Goal: Task Accomplishment & Management: Use online tool/utility

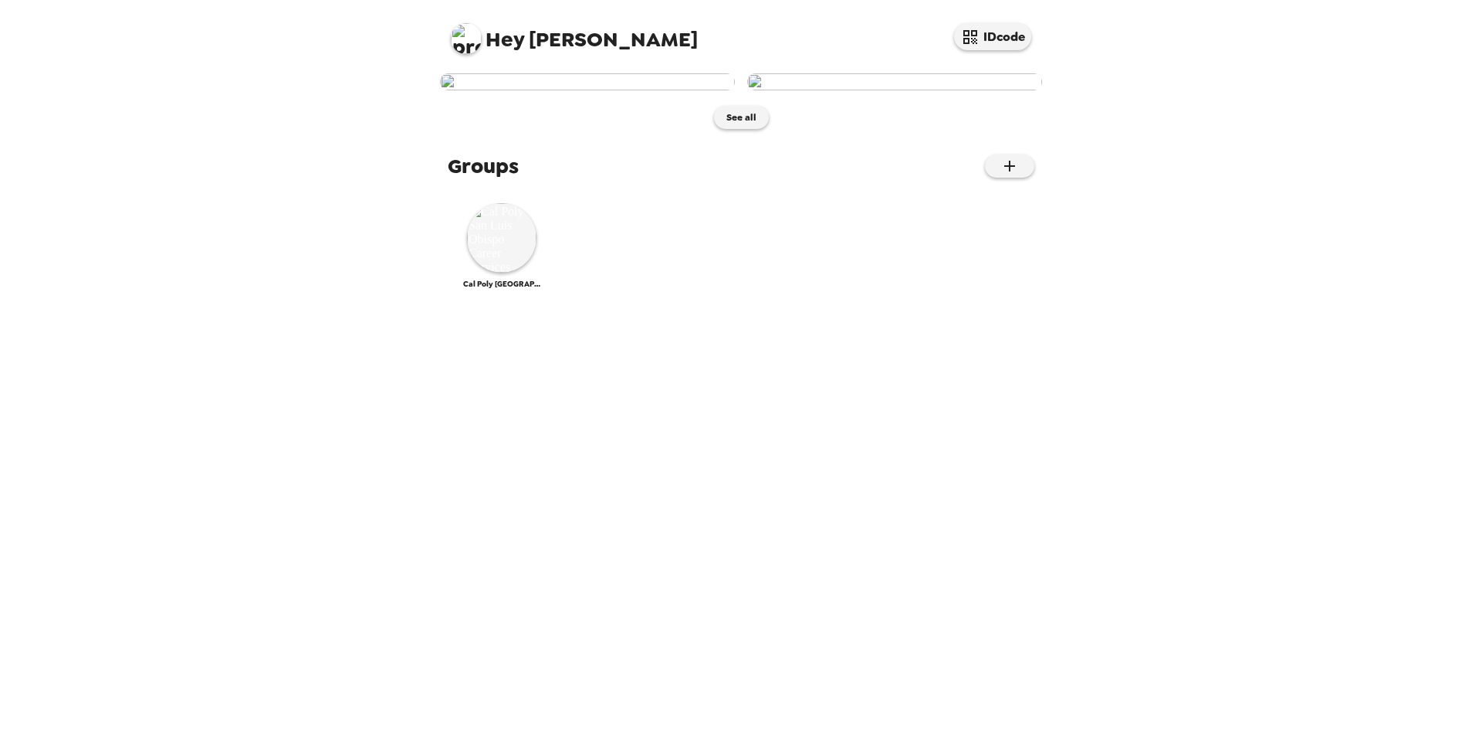
click at [532, 46] on span "Hey [PERSON_NAME]" at bounding box center [574, 32] width 247 height 35
click at [479, 45] on img at bounding box center [466, 38] width 31 height 31
drag, startPoint x: 682, startPoint y: 592, endPoint x: 444, endPoint y: 641, distance: 243.5
click at [682, 592] on div at bounding box center [741, 365] width 1482 height 730
click at [515, 273] on img at bounding box center [501, 237] width 69 height 69
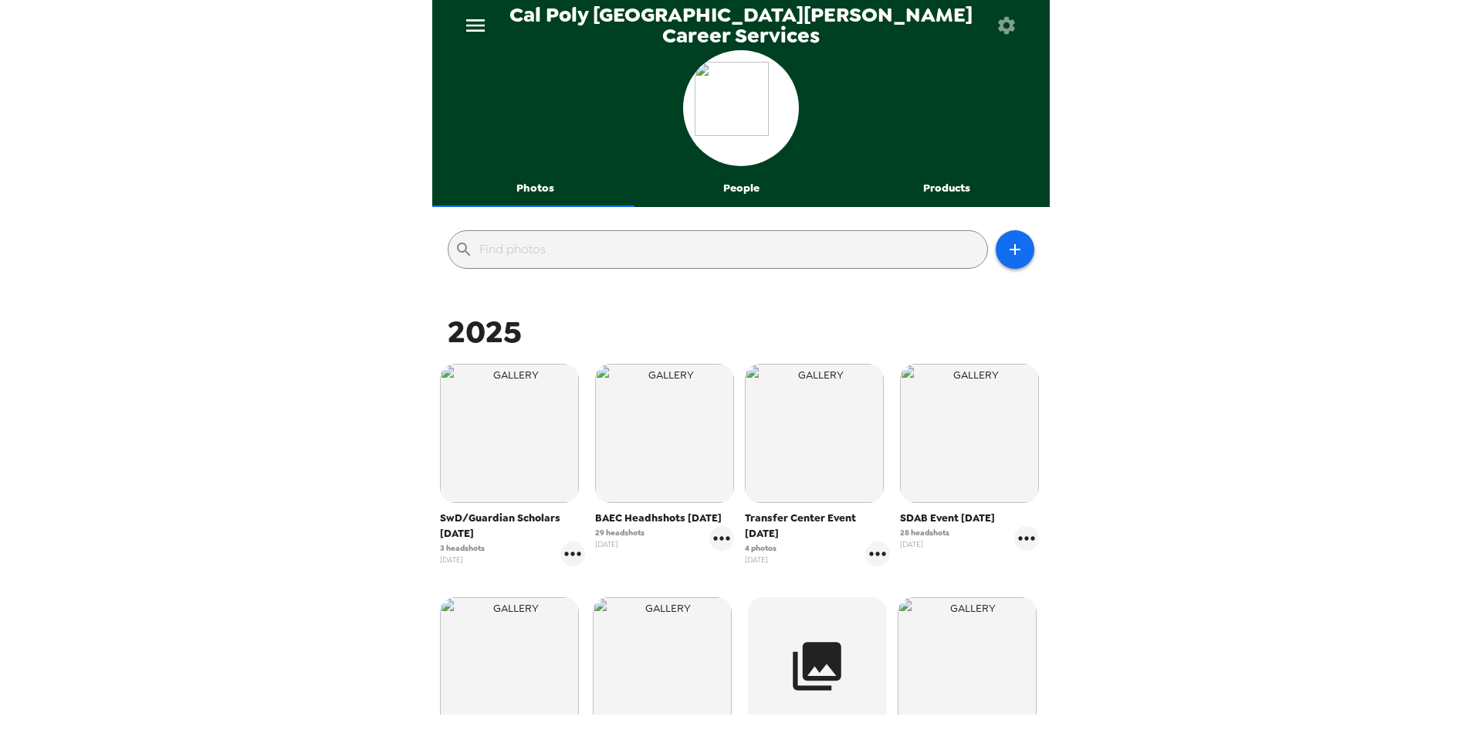
click at [523, 174] on button "Photos" at bounding box center [535, 188] width 206 height 37
click at [476, 31] on icon "menu" at bounding box center [475, 25] width 19 height 12
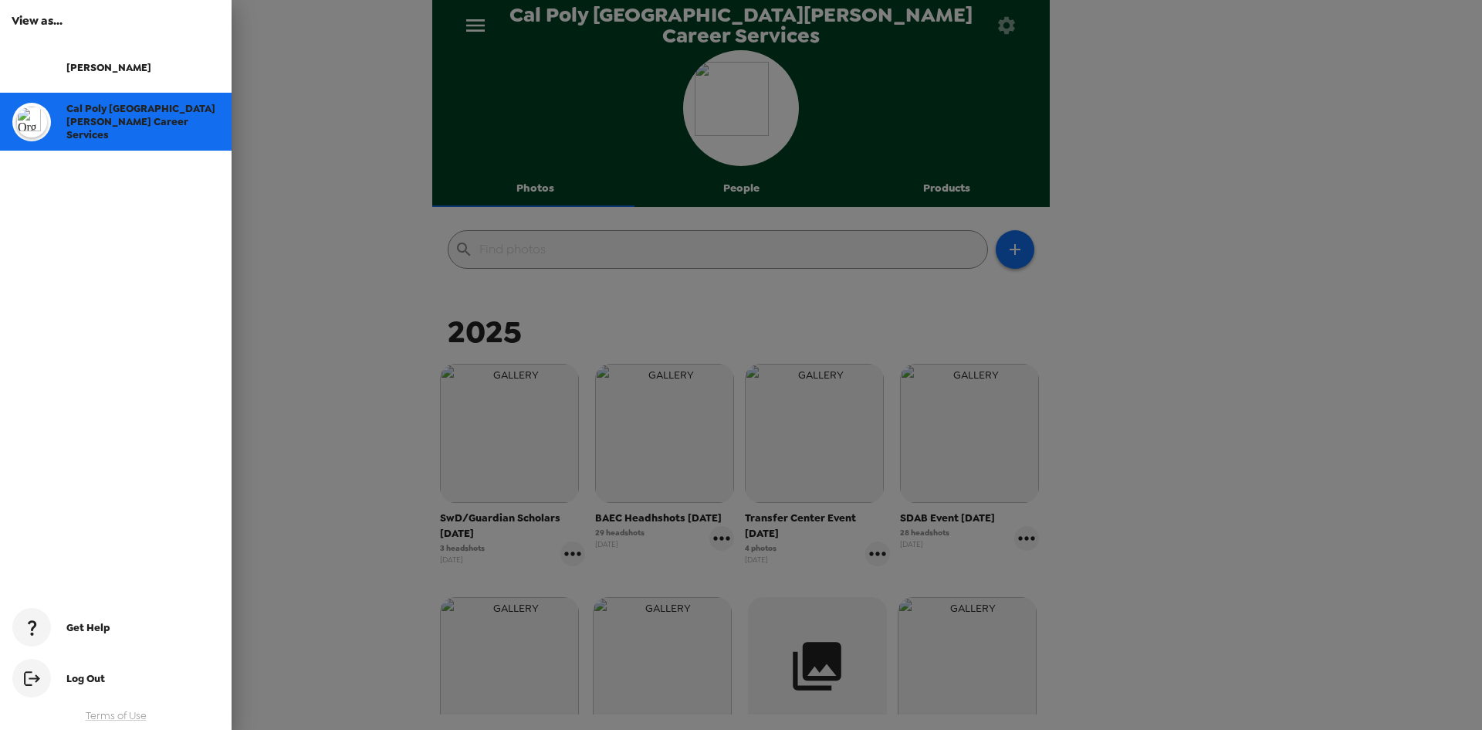
click at [167, 124] on div "Cal Poly [GEOGRAPHIC_DATA][PERSON_NAME] Career Services" at bounding box center [142, 121] width 153 height 39
click at [892, 113] on div at bounding box center [741, 365] width 1482 height 730
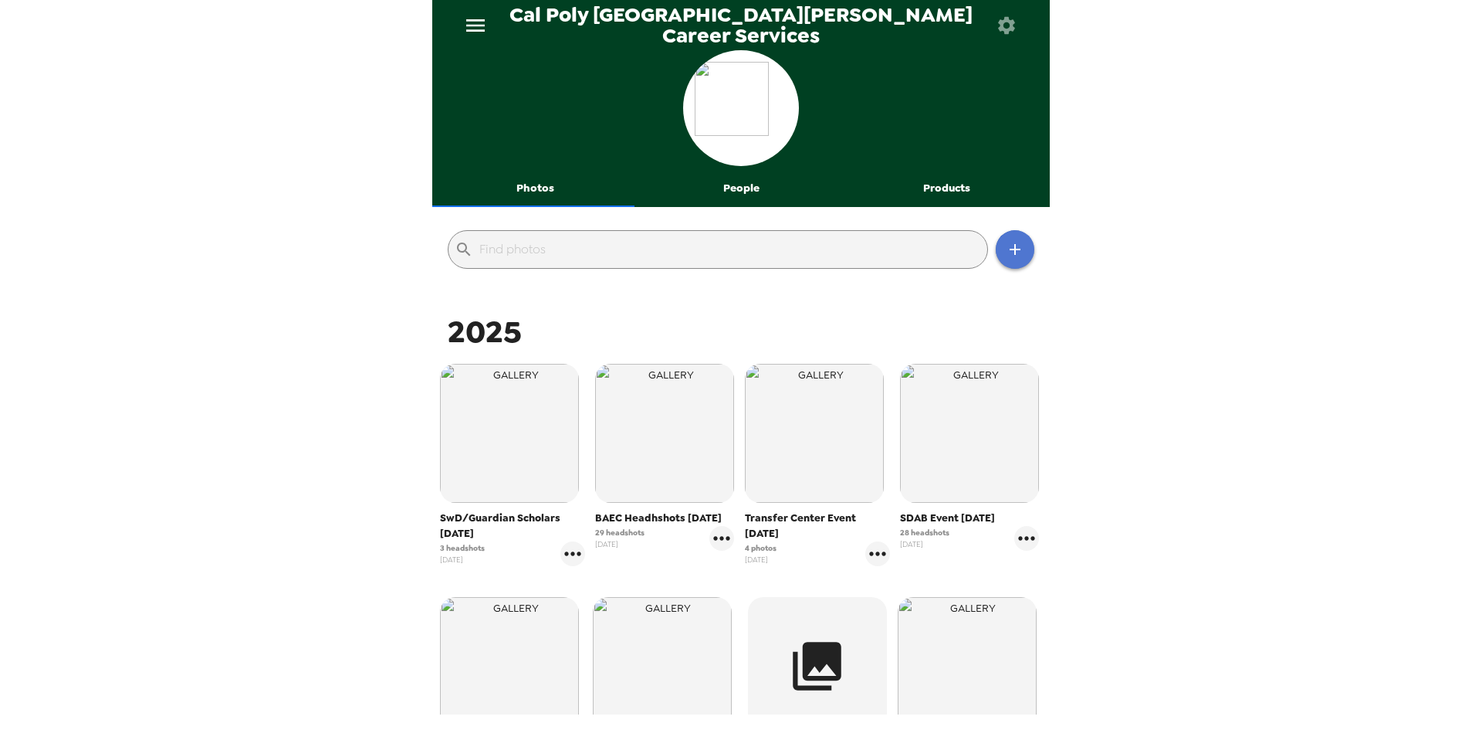
click at [1010, 266] on button "button" at bounding box center [1015, 249] width 39 height 39
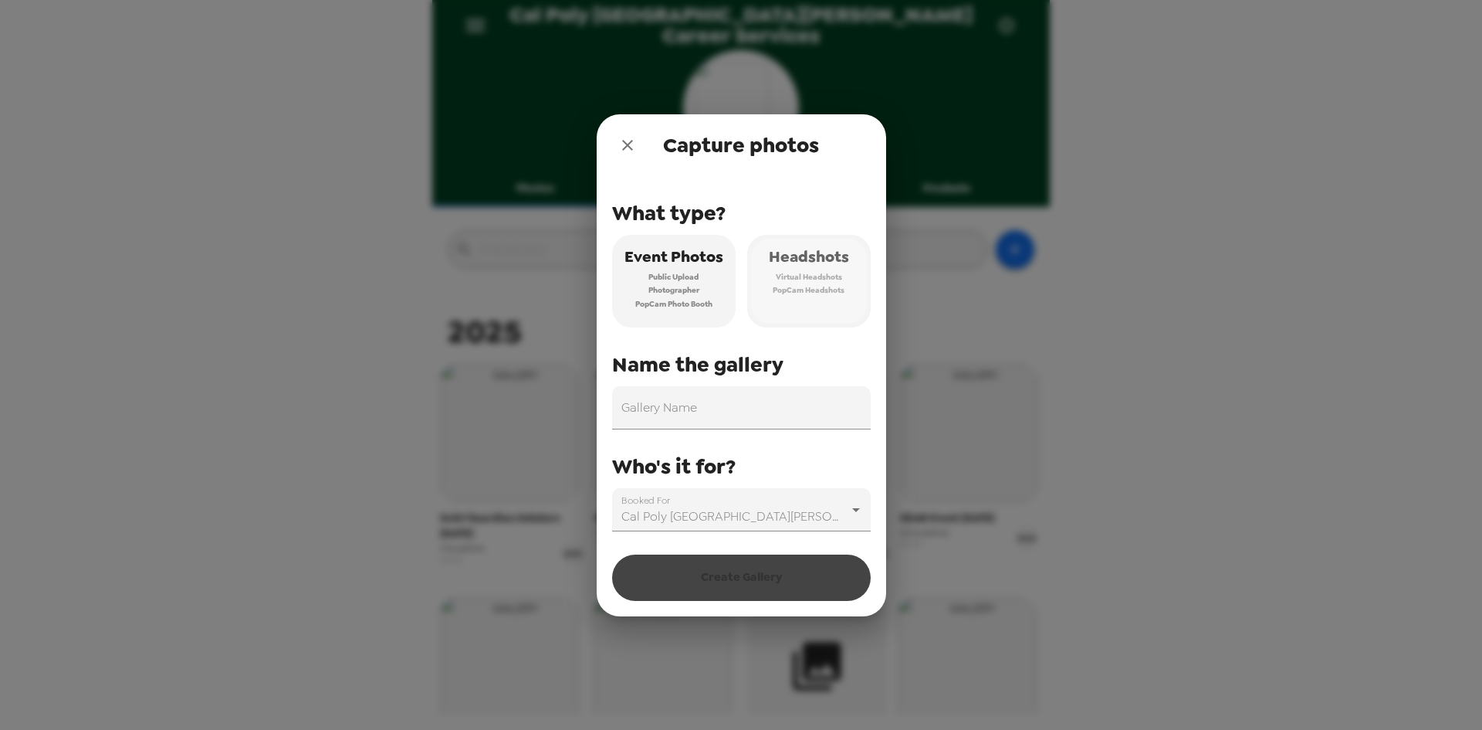
click at [807, 259] on span "Headshots" at bounding box center [809, 256] width 80 height 27
click at [795, 393] on input "Gallery Name" at bounding box center [741, 407] width 259 height 43
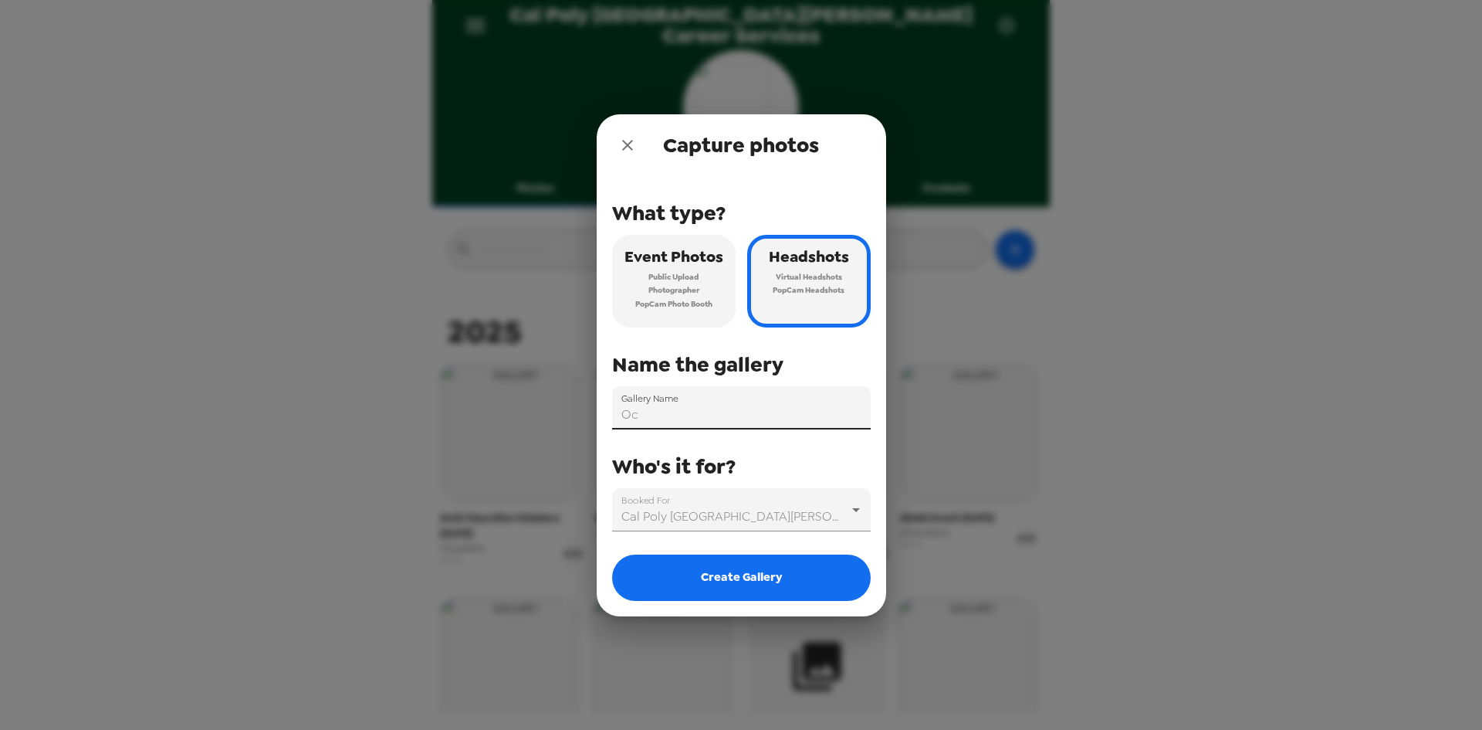
type input "O"
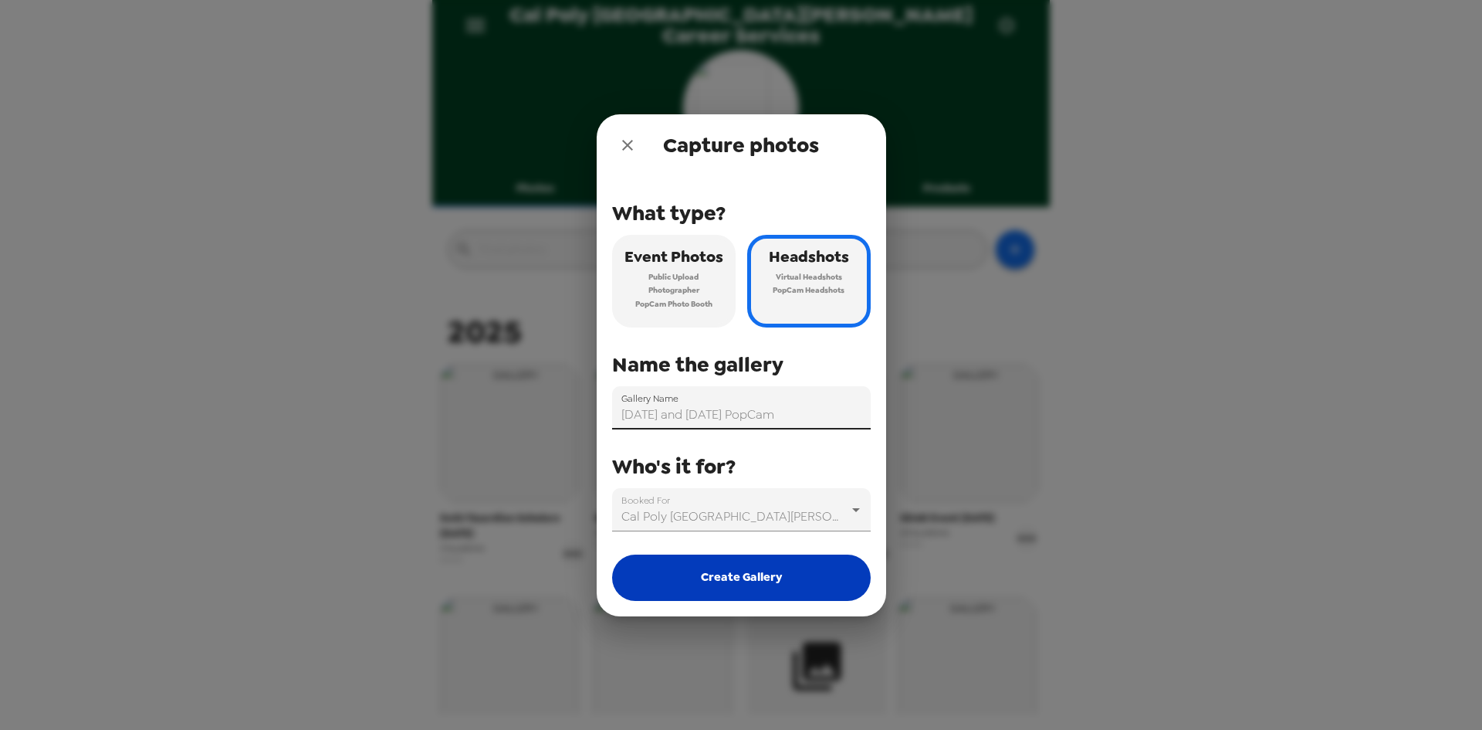
type input "[DATE] and [DATE] PopCam"
click at [804, 581] on button "Create Gallery" at bounding box center [741, 577] width 259 height 46
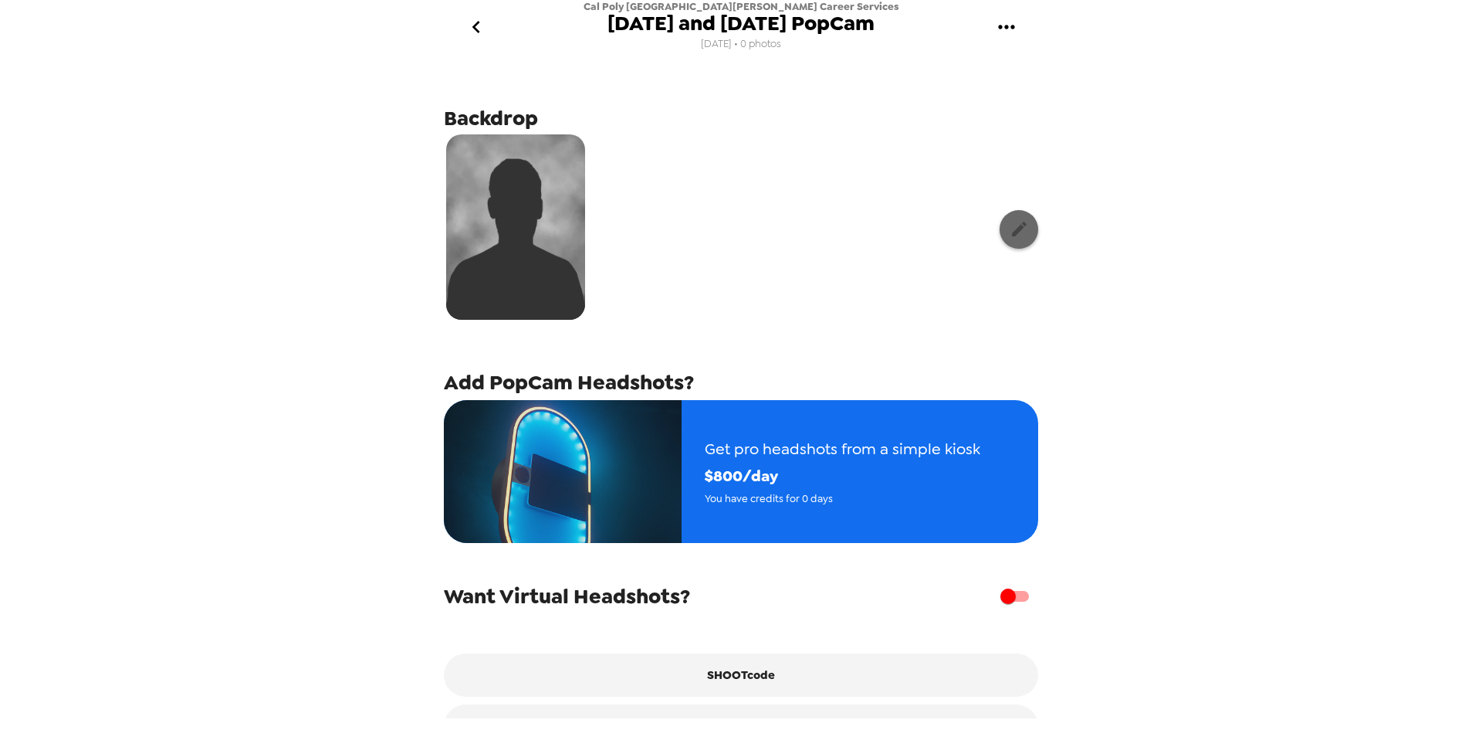
click at [1000, 237] on button "button" at bounding box center [1019, 229] width 39 height 39
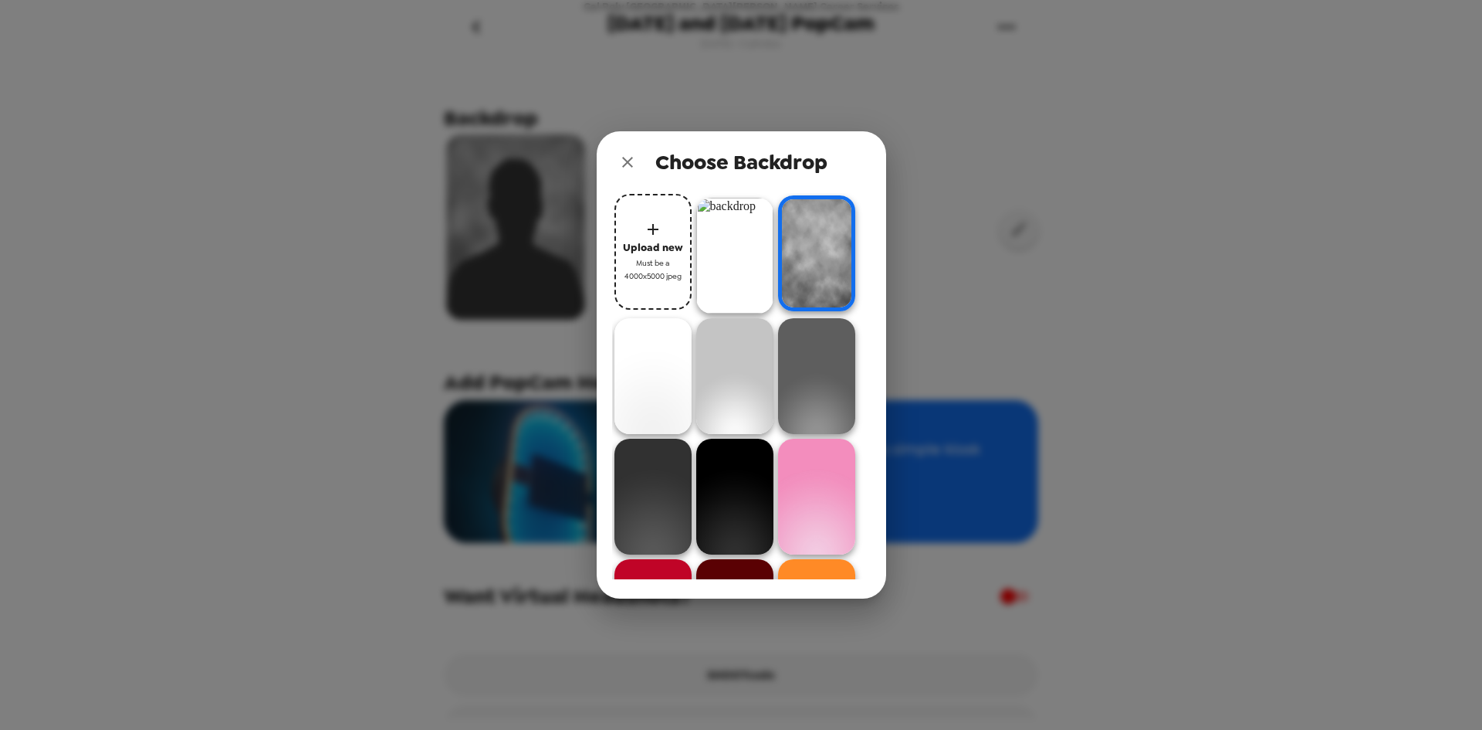
click at [749, 244] on img at bounding box center [734, 256] width 77 height 116
